Goal: Download file/media

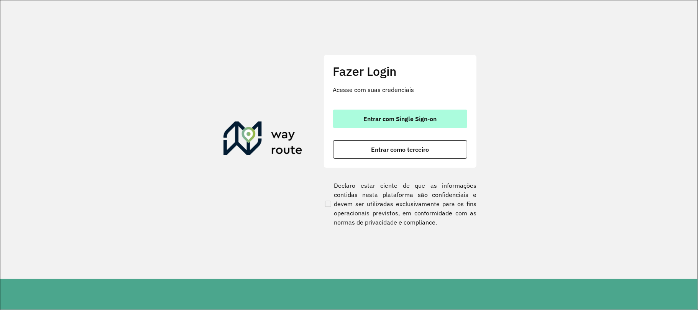
click at [368, 118] on span "Entrar com Single Sign-on" at bounding box center [399, 119] width 73 height 6
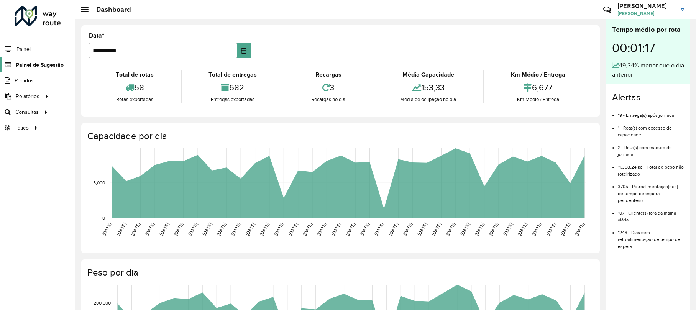
click at [25, 66] on span "Painel de Sugestão" at bounding box center [40, 65] width 48 height 8
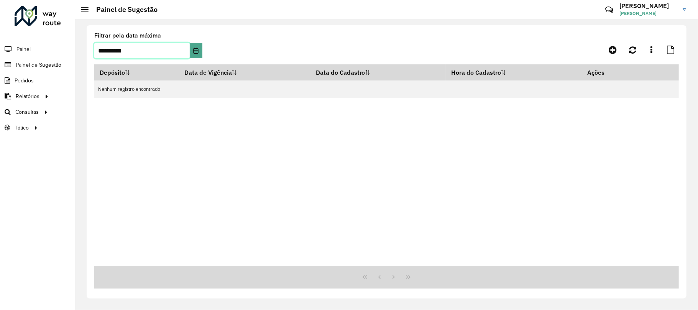
click at [182, 45] on input "**********" at bounding box center [141, 50] width 95 height 15
click at [193, 50] on icon "Choose Date" at bounding box center [196, 51] width 6 height 6
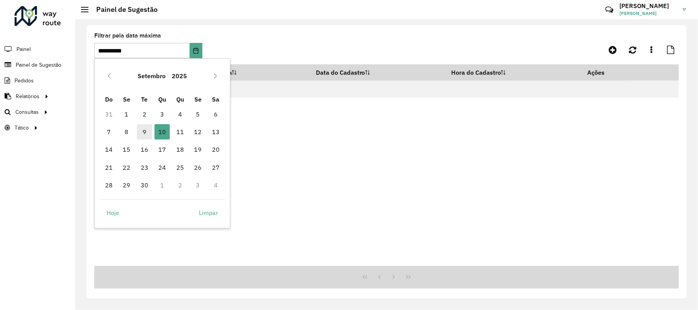
click at [147, 129] on span "9" at bounding box center [144, 131] width 15 height 15
type input "**********"
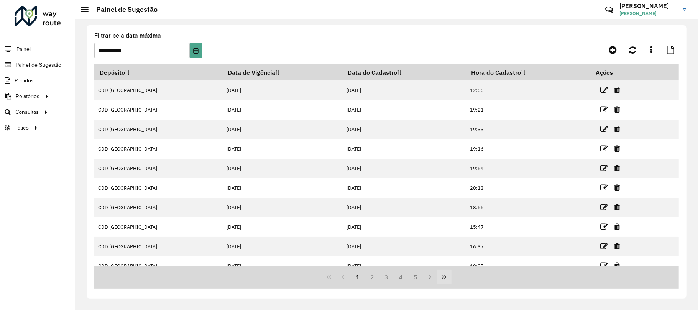
click at [442, 277] on icon "Last Page" at bounding box center [444, 277] width 6 height 6
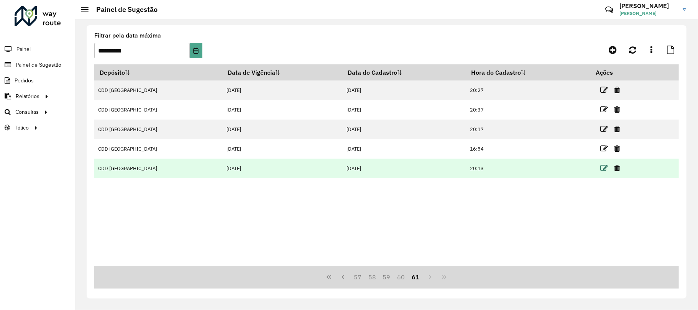
click at [600, 171] on icon at bounding box center [604, 168] width 8 height 8
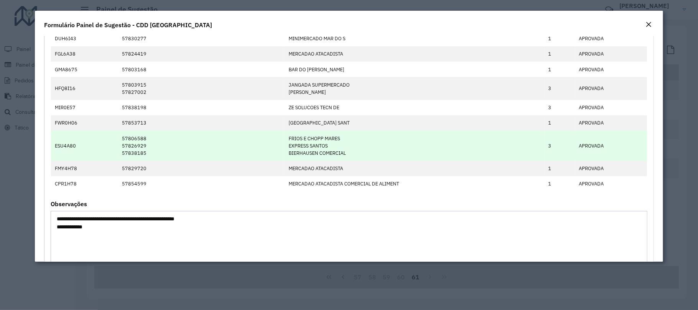
scroll to position [102, 0]
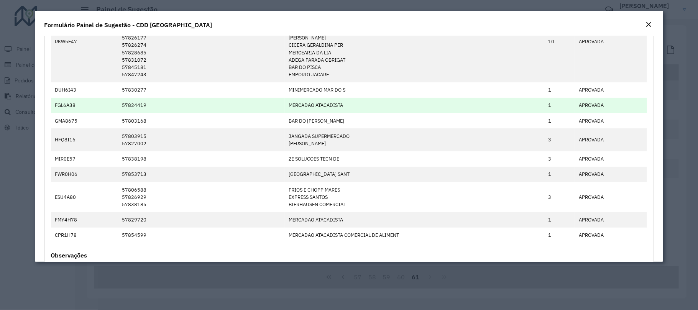
click at [276, 111] on td "57824419" at bounding box center [201, 105] width 167 height 15
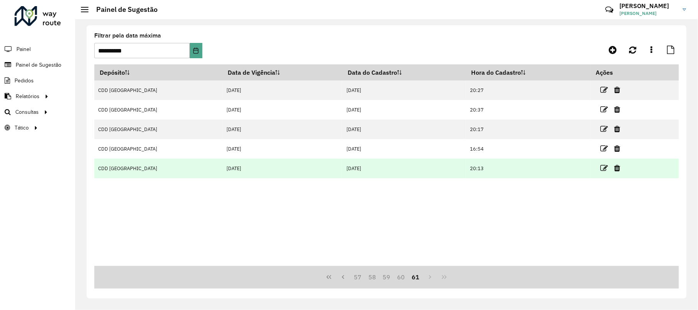
click at [600, 163] on link at bounding box center [604, 168] width 8 height 10
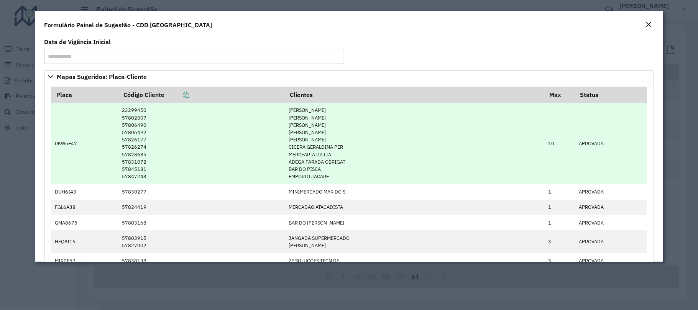
click at [129, 114] on td "23299450 57802007 57806490 57806492 57826177 57826274 57828685 57831072 5784518…" at bounding box center [201, 143] width 167 height 81
drag, startPoint x: 127, startPoint y: 111, endPoint x: 144, endPoint y: 111, distance: 16.9
click at [144, 111] on td "23299450 57802007 57806490 57806492 57826177 57826274 57828685 57831072 5784518…" at bounding box center [201, 143] width 167 height 81
click at [136, 122] on td "23299450 57802007 57806490 57806492 57826177 57826274 57828685 57831072 5784518…" at bounding box center [201, 143] width 167 height 81
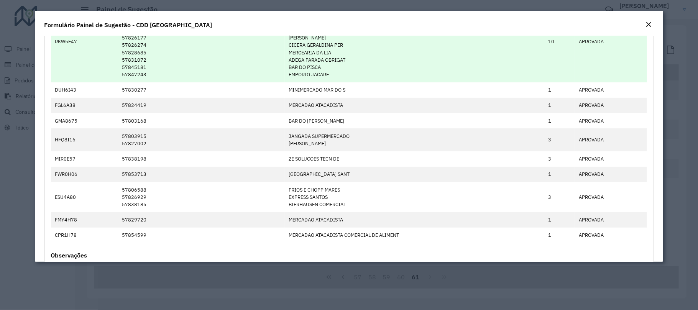
scroll to position [0, 0]
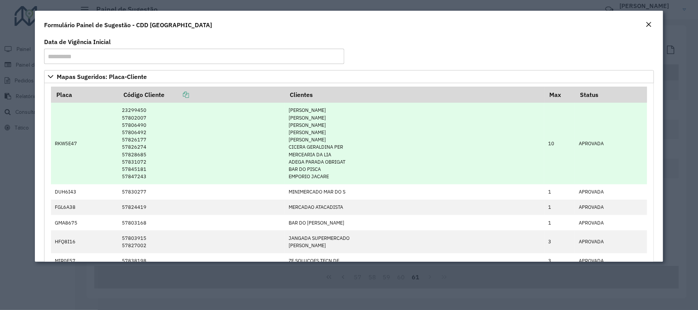
click at [136, 138] on td "23299450 57802007 57806490 57806492 57826177 57826274 57828685 57831072 5784518…" at bounding box center [201, 143] width 167 height 81
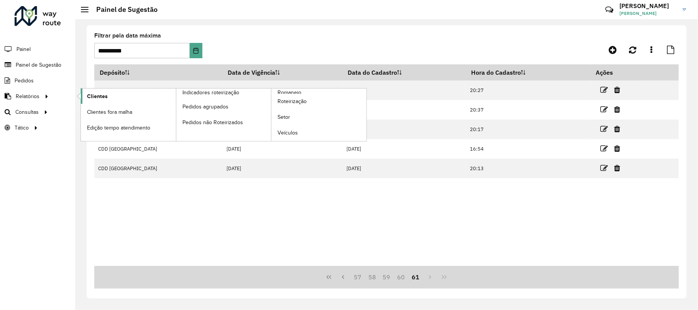
click at [94, 95] on span "Clientes" at bounding box center [97, 96] width 21 height 8
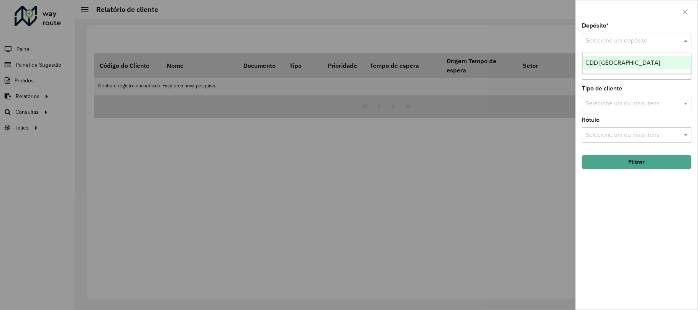
click at [616, 39] on input "text" at bounding box center [629, 40] width 87 height 9
click at [613, 75] on input "text" at bounding box center [633, 72] width 98 height 9
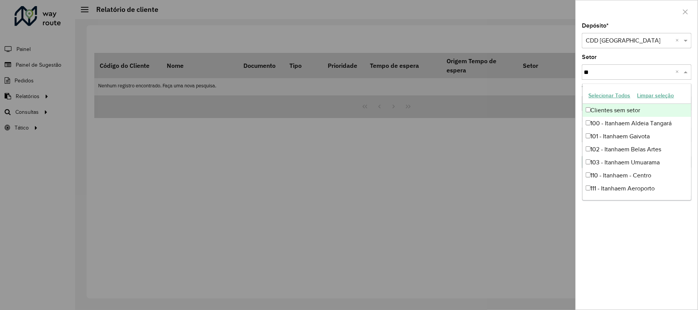
type input "***"
type input "*"
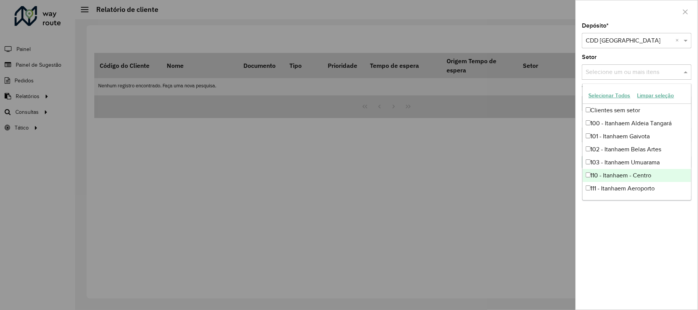
click at [602, 239] on div "Depósito * Selecione um depósito × CDD [GEOGRAPHIC_DATA] × Setor Selecione um o…" at bounding box center [637, 166] width 122 height 287
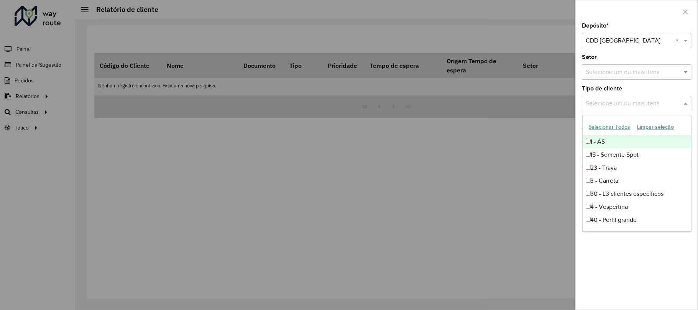
click at [605, 100] on input "text" at bounding box center [633, 103] width 98 height 9
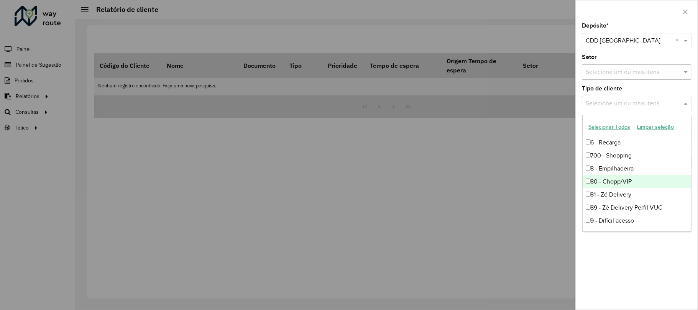
scroll to position [65, 0]
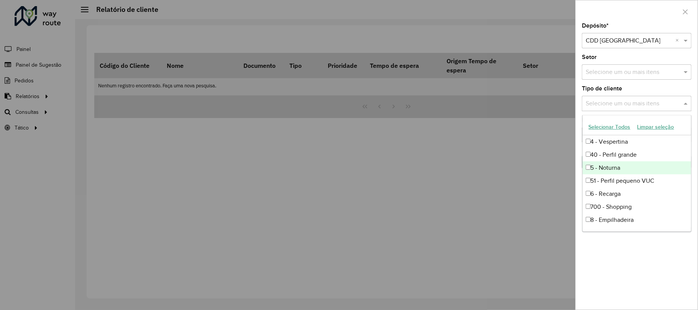
click at [595, 169] on div "5 - Noturna" at bounding box center [637, 167] width 108 height 13
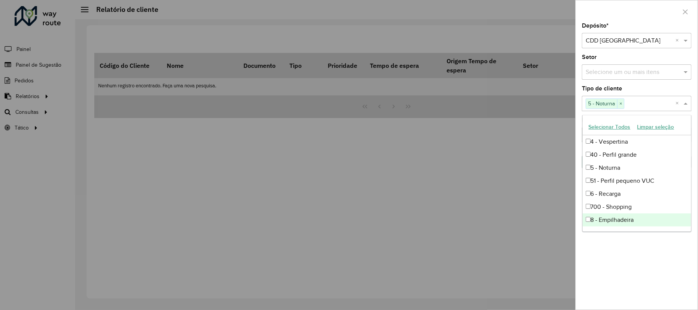
click at [631, 264] on div "Depósito * Selecione um depósito × CDD [GEOGRAPHIC_DATA] × Setor Selecione um o…" at bounding box center [637, 166] width 122 height 287
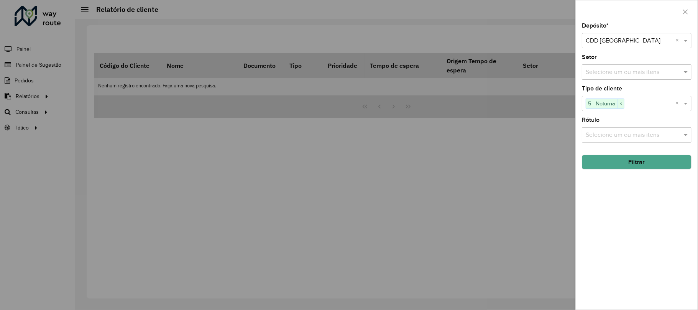
click at [621, 174] on div "Depósito * Selecione um depósito × CDD [GEOGRAPHIC_DATA] × Setor Selecione um o…" at bounding box center [637, 166] width 122 height 287
click at [619, 165] on button "Filtrar" at bounding box center [637, 162] width 110 height 15
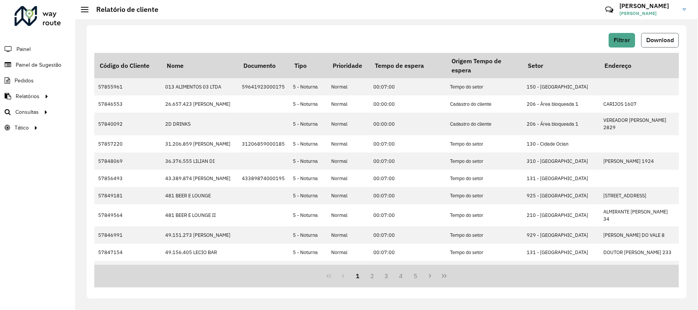
click at [659, 44] on button "Download" at bounding box center [660, 40] width 38 height 15
click at [403, 51] on div "Filtrar Download" at bounding box center [386, 43] width 585 height 20
